Goal: Information Seeking & Learning: Learn about a topic

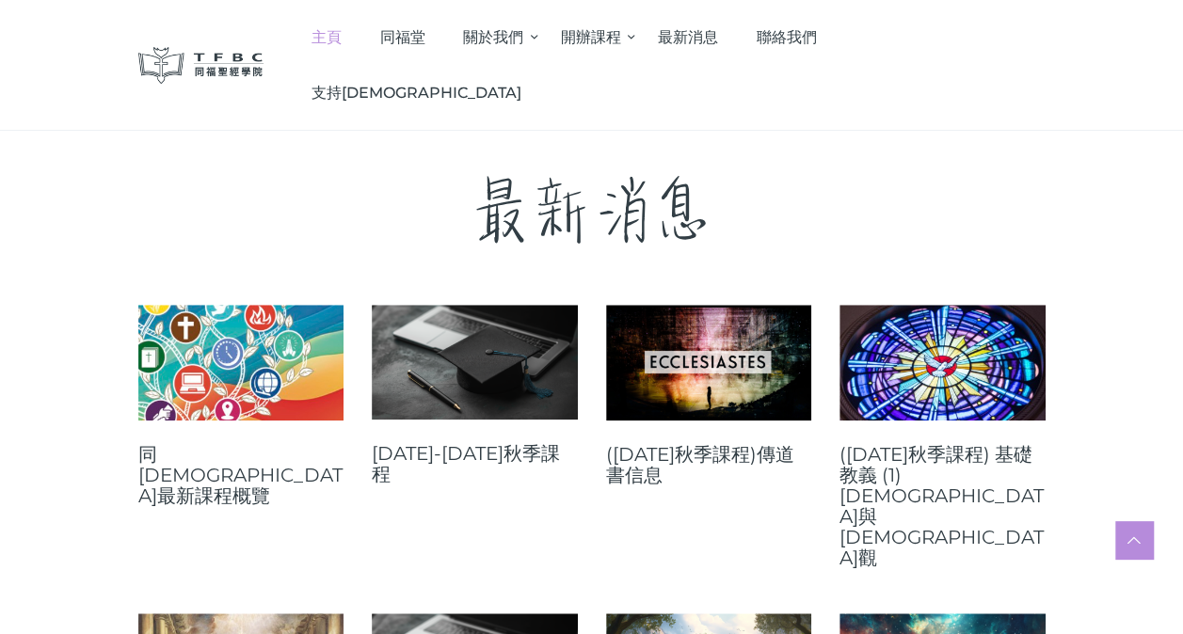
scroll to position [659, 0]
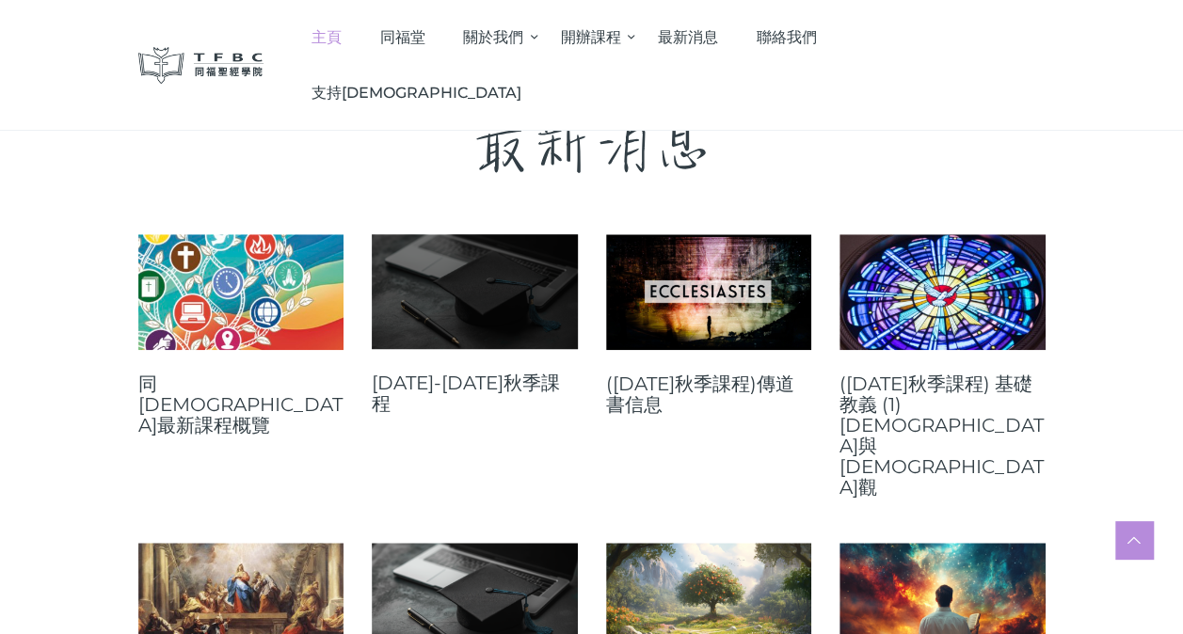
click at [505, 279] on link at bounding box center [475, 291] width 206 height 115
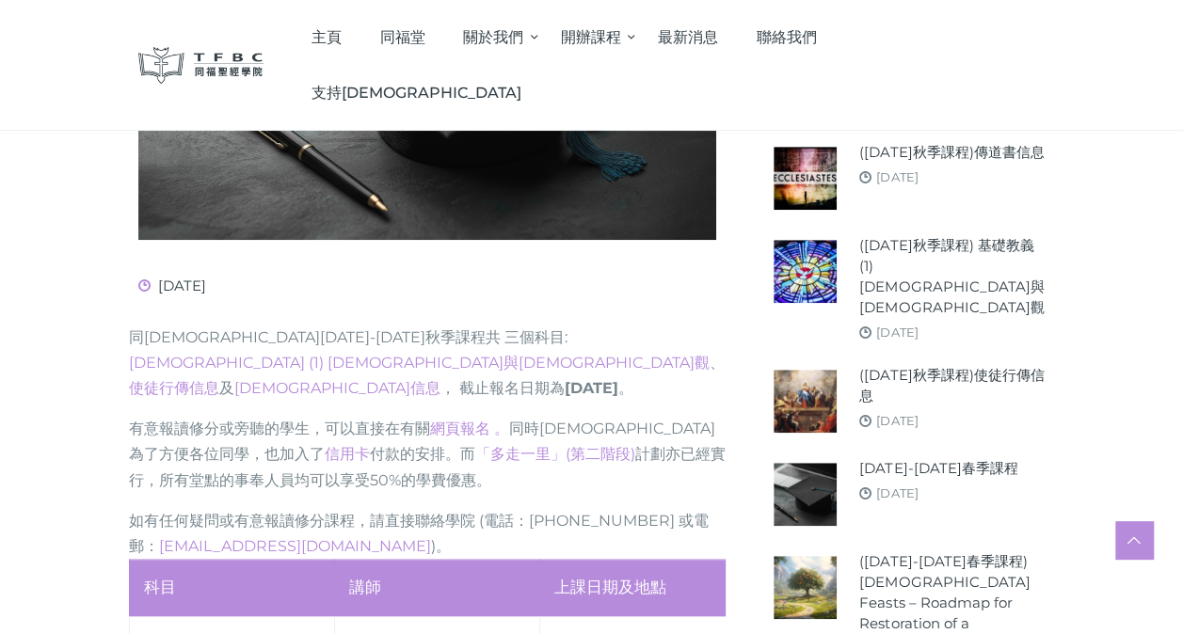
scroll to position [753, 0]
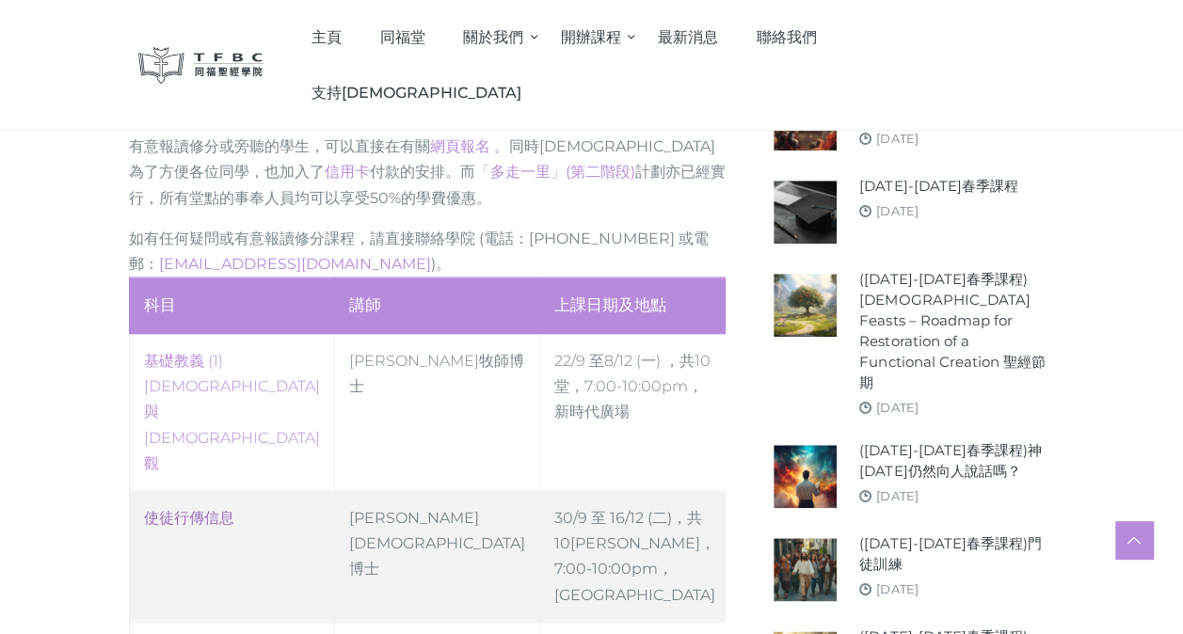
click at [204, 509] on link "使徒行傳信息" at bounding box center [189, 518] width 90 height 18
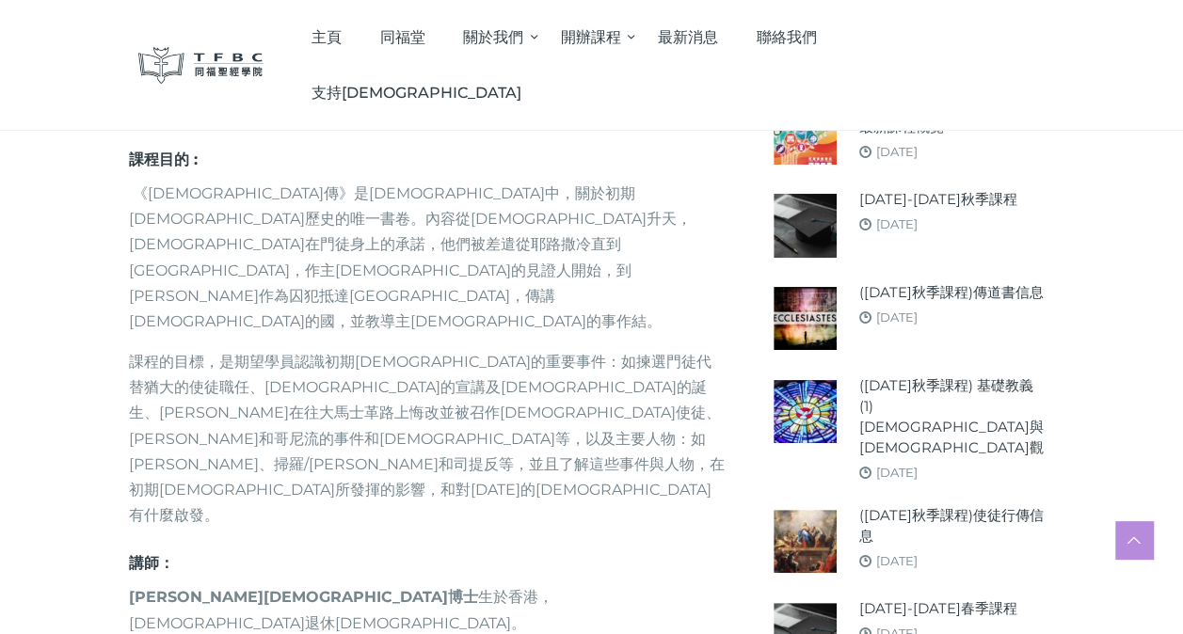
scroll to position [565, 0]
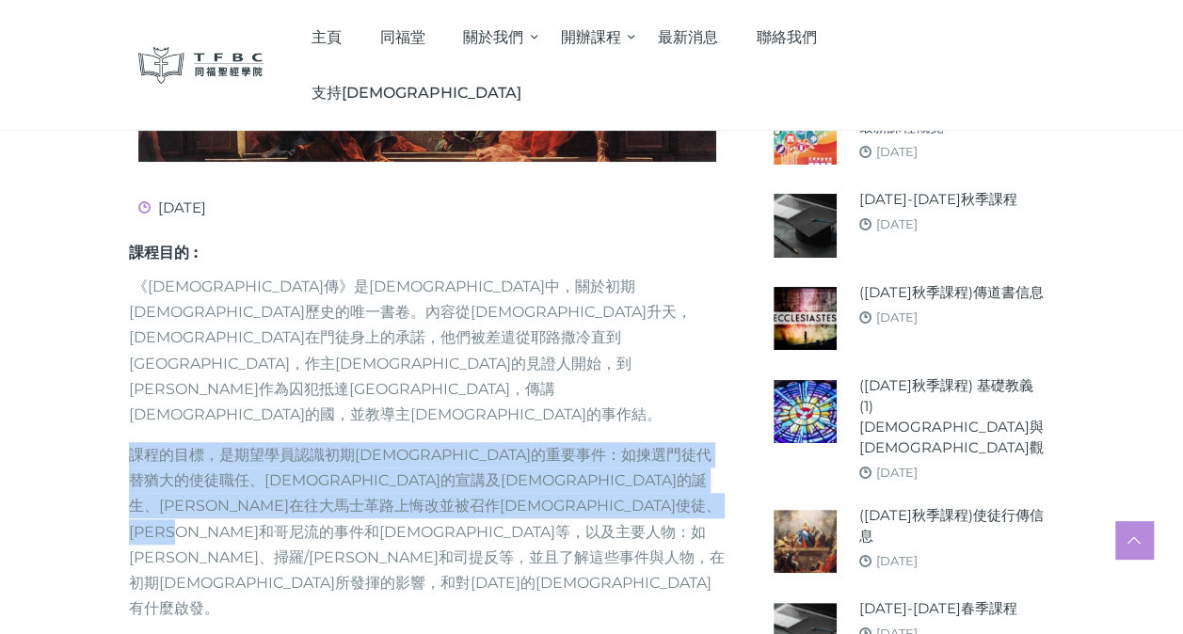
drag, startPoint x: 130, startPoint y: 378, endPoint x: 618, endPoint y: 462, distance: 495.5
click at [618, 462] on p "課程的目標，是期望學員認識初期[DEMOGRAPHIC_DATA]的重要事件：如揀選門徒代替猶大的使徒職任、[DEMOGRAPHIC_DATA]的宣講及[DE…" at bounding box center [428, 531] width 598 height 179
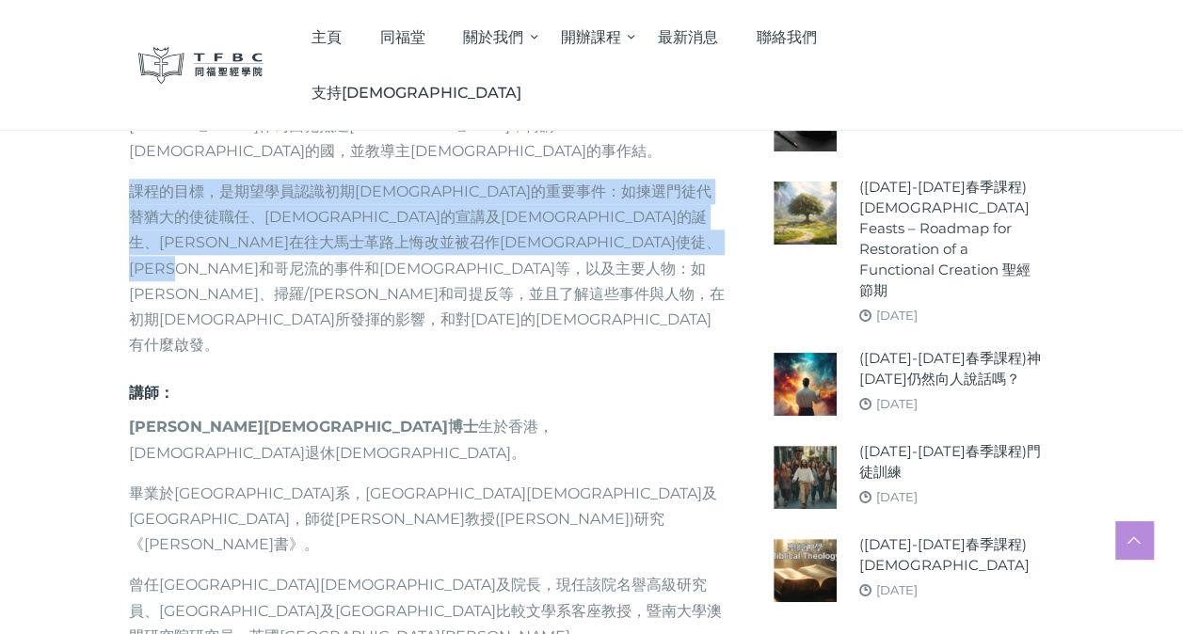
scroll to position [941, 0]
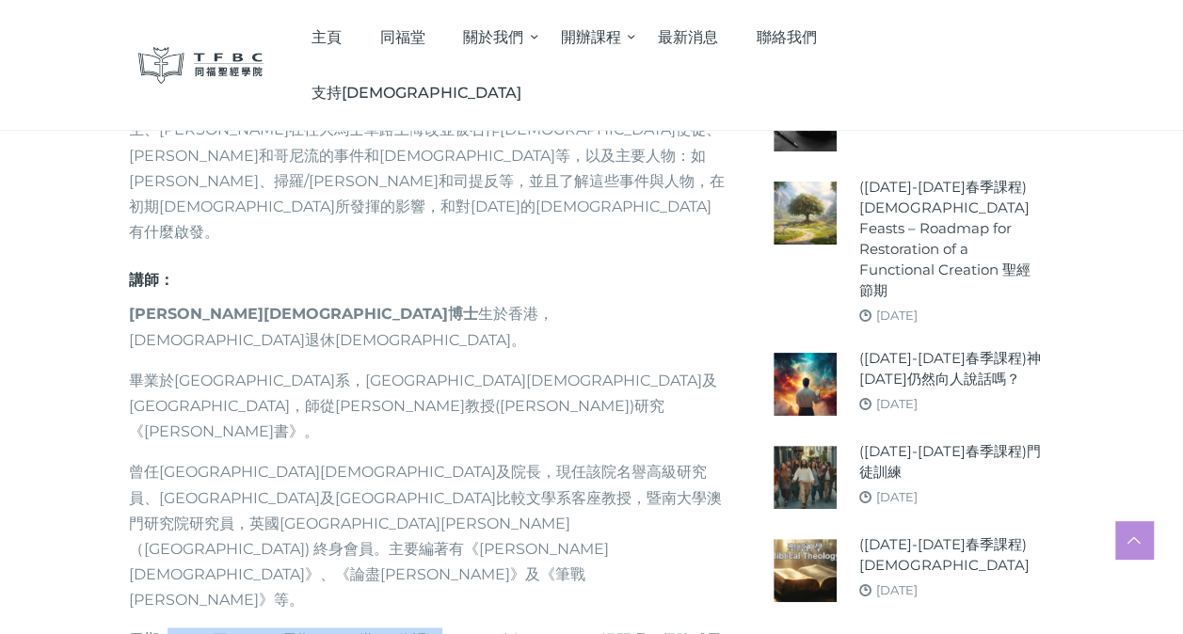
drag, startPoint x: 176, startPoint y: 384, endPoint x: 470, endPoint y: 391, distance: 293.7
